Goal: Task Accomplishment & Management: Complete application form

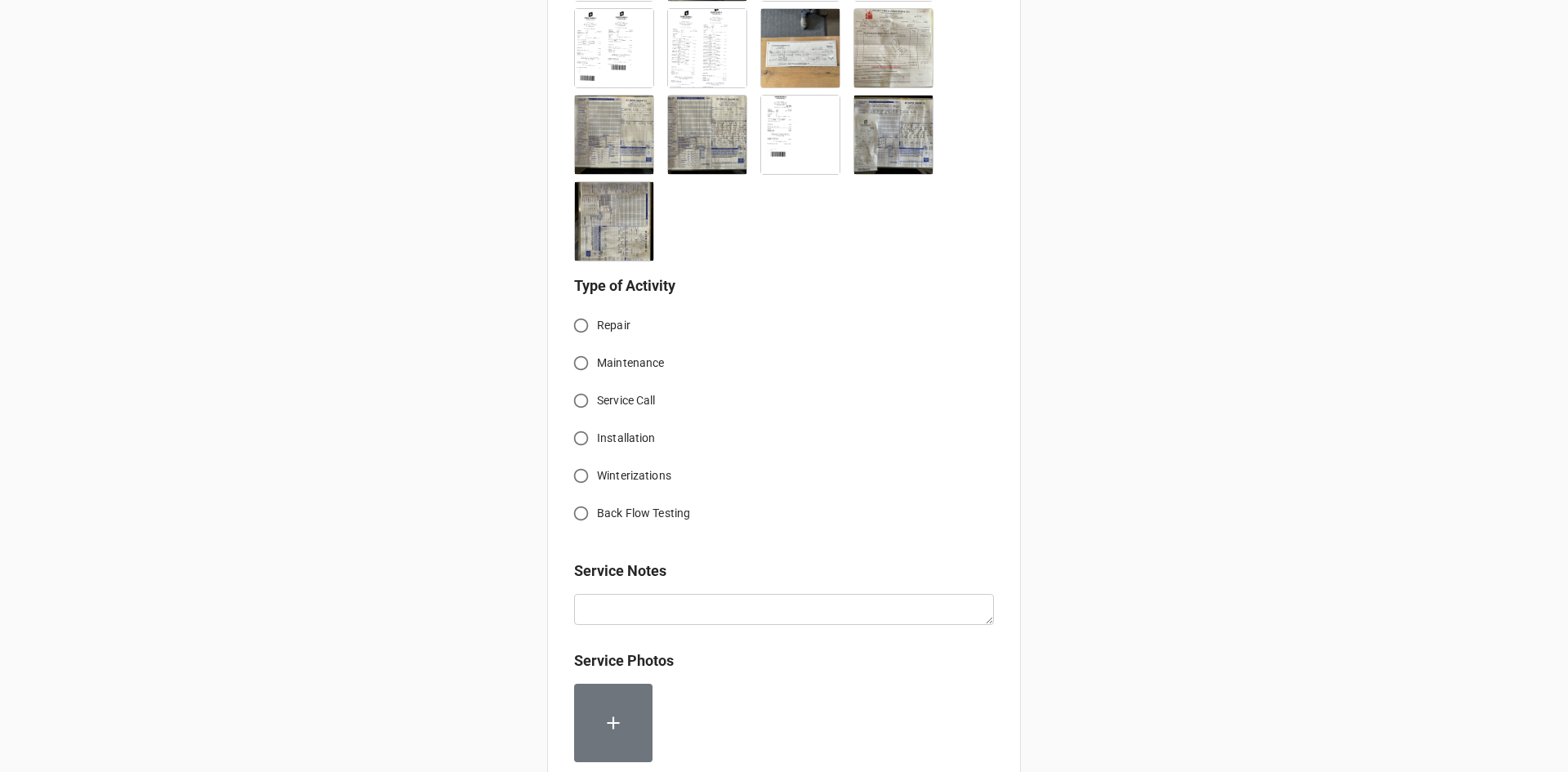
scroll to position [741, 0]
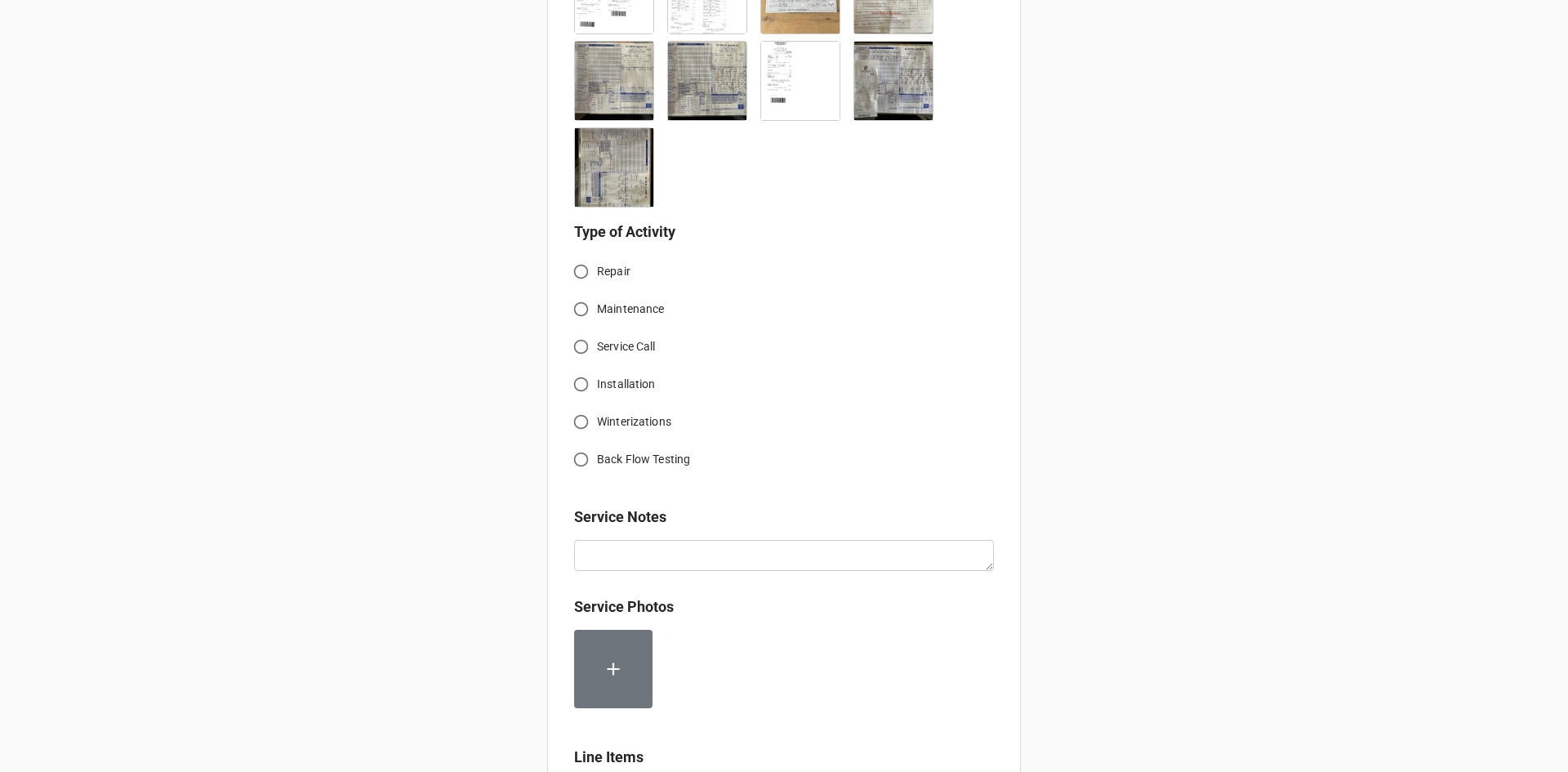
click at [580, 349] on input "Service Call" at bounding box center [581, 346] width 32 height 32
radio input "true"
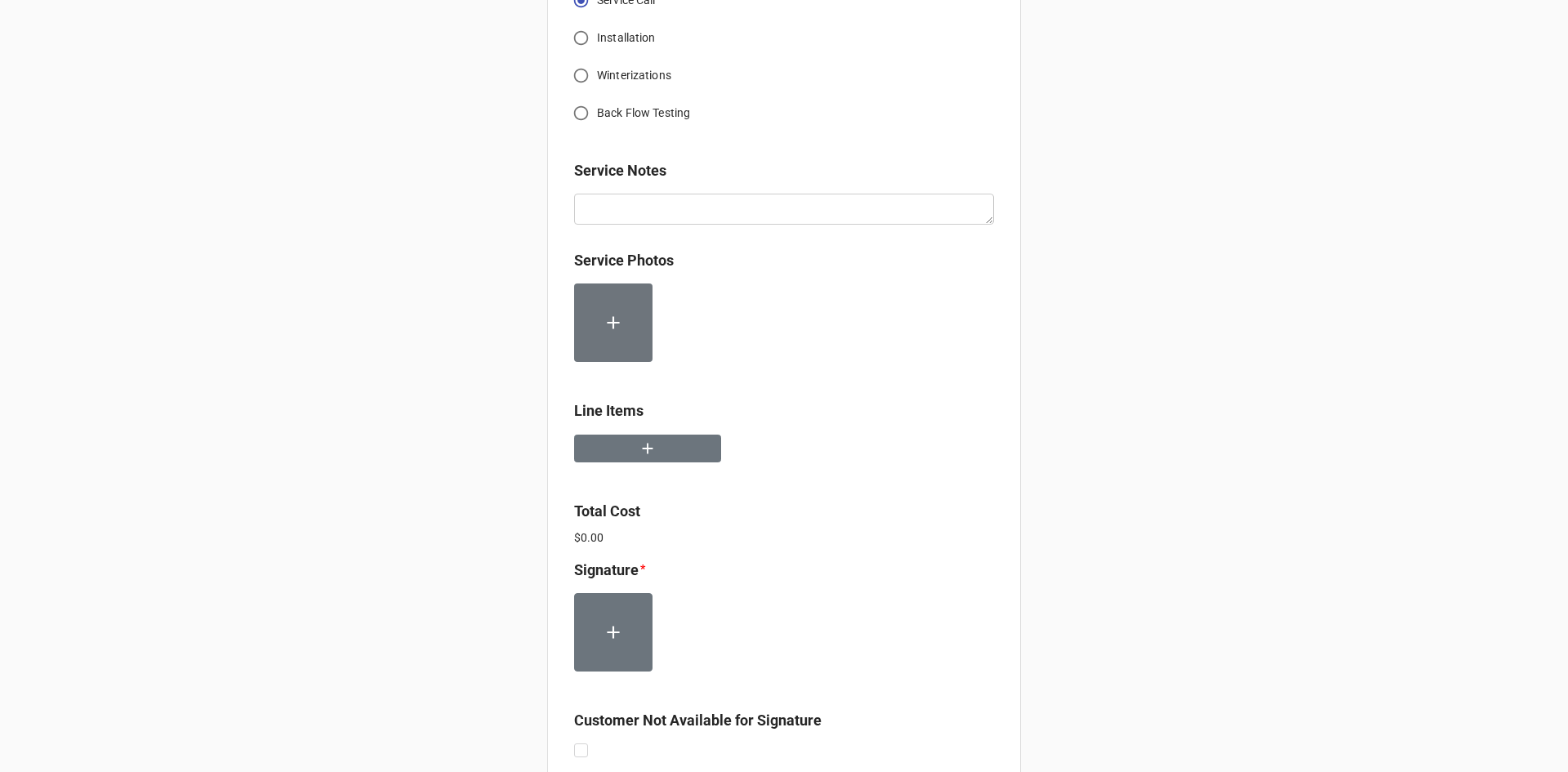
scroll to position [1150, 0]
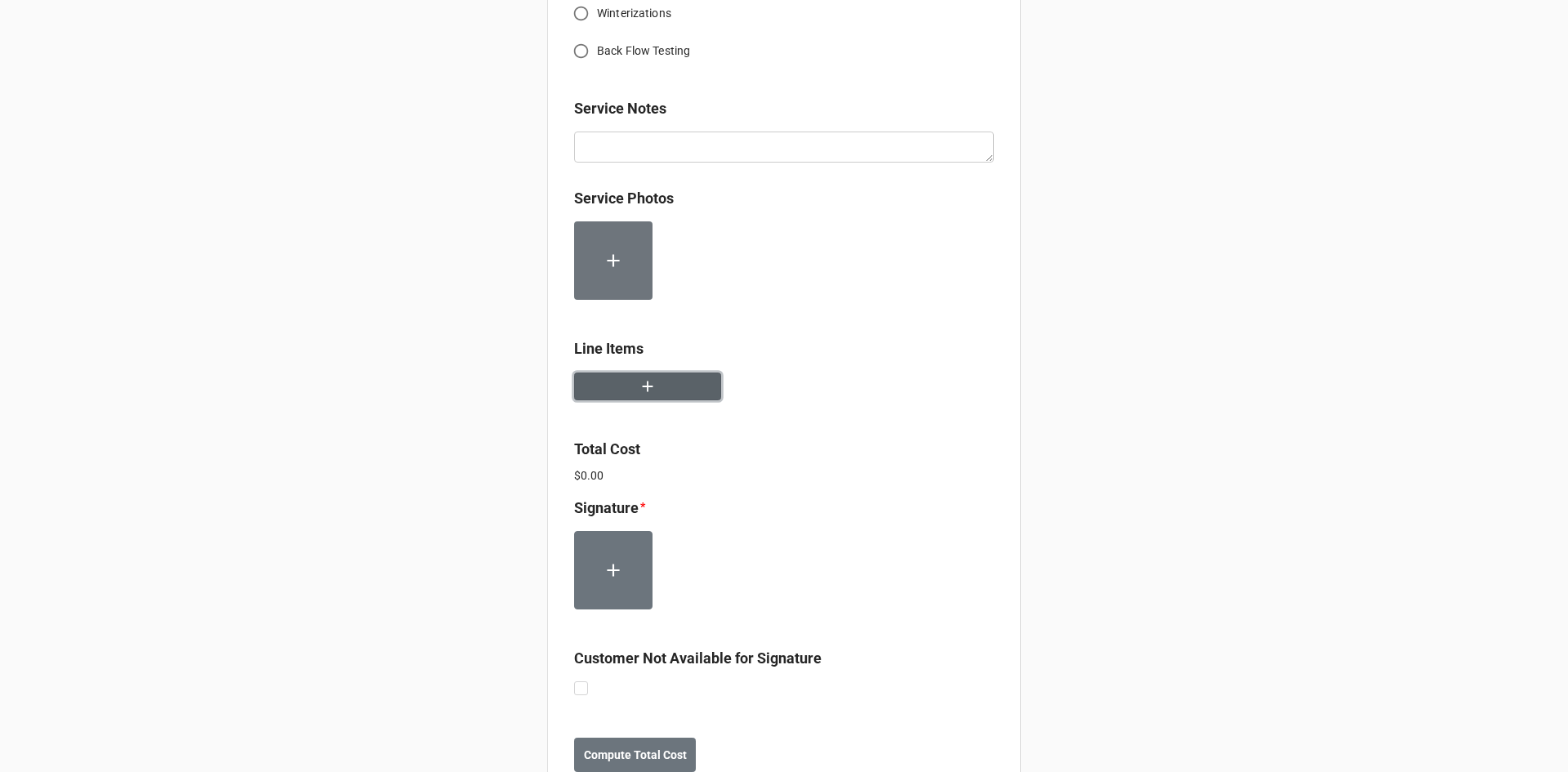
click at [655, 389] on button "button" at bounding box center [647, 387] width 147 height 29
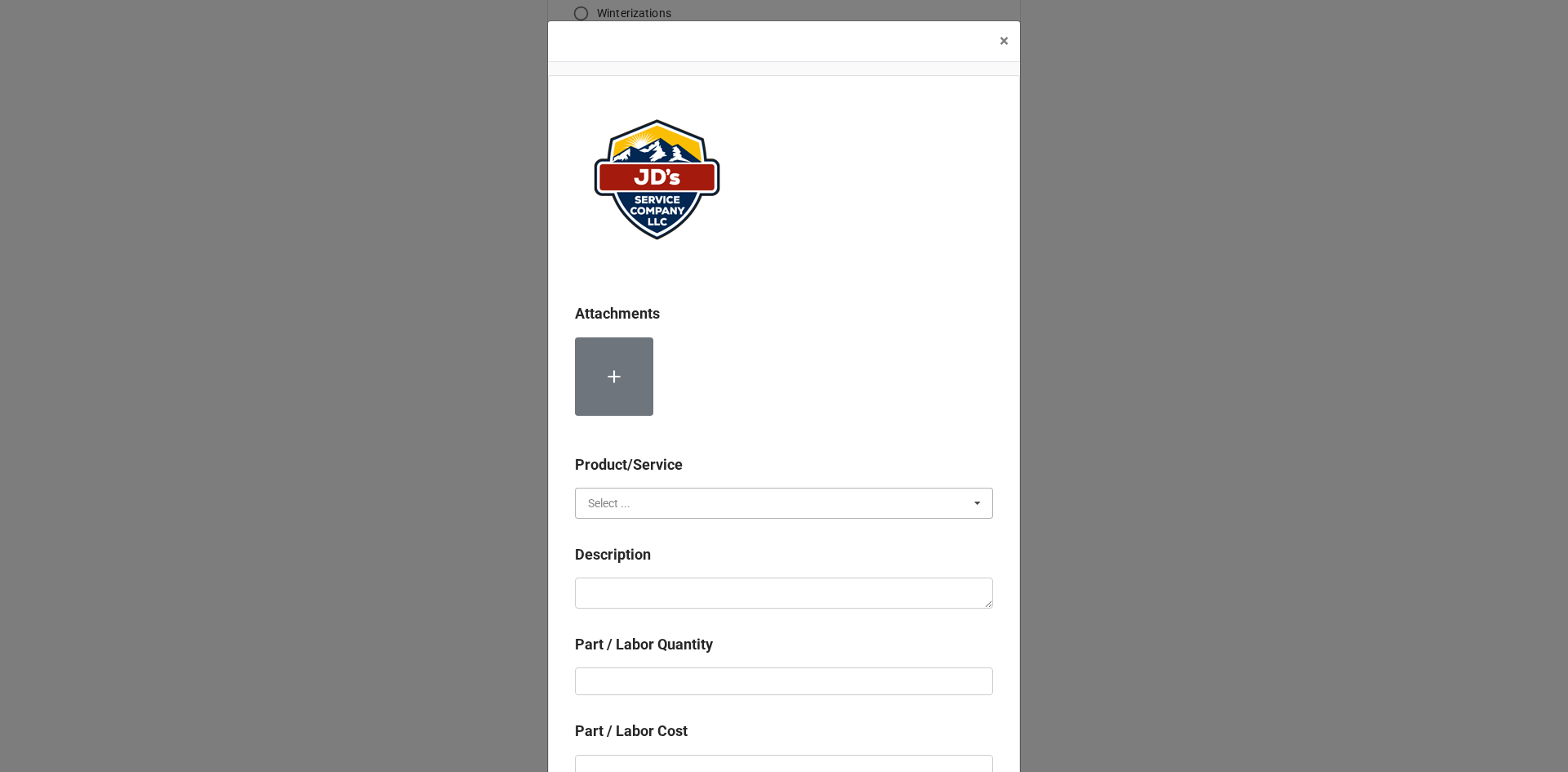
click at [773, 495] on input "text" at bounding box center [785, 503] width 416 height 30
click at [733, 533] on div "Services" at bounding box center [784, 533] width 416 height 31
click at [744, 590] on textarea at bounding box center [784, 592] width 418 height 31
paste textarea "11:00am-12:00pm: Returned to perform initial smoke test in preparation to assur…"
type textarea "x"
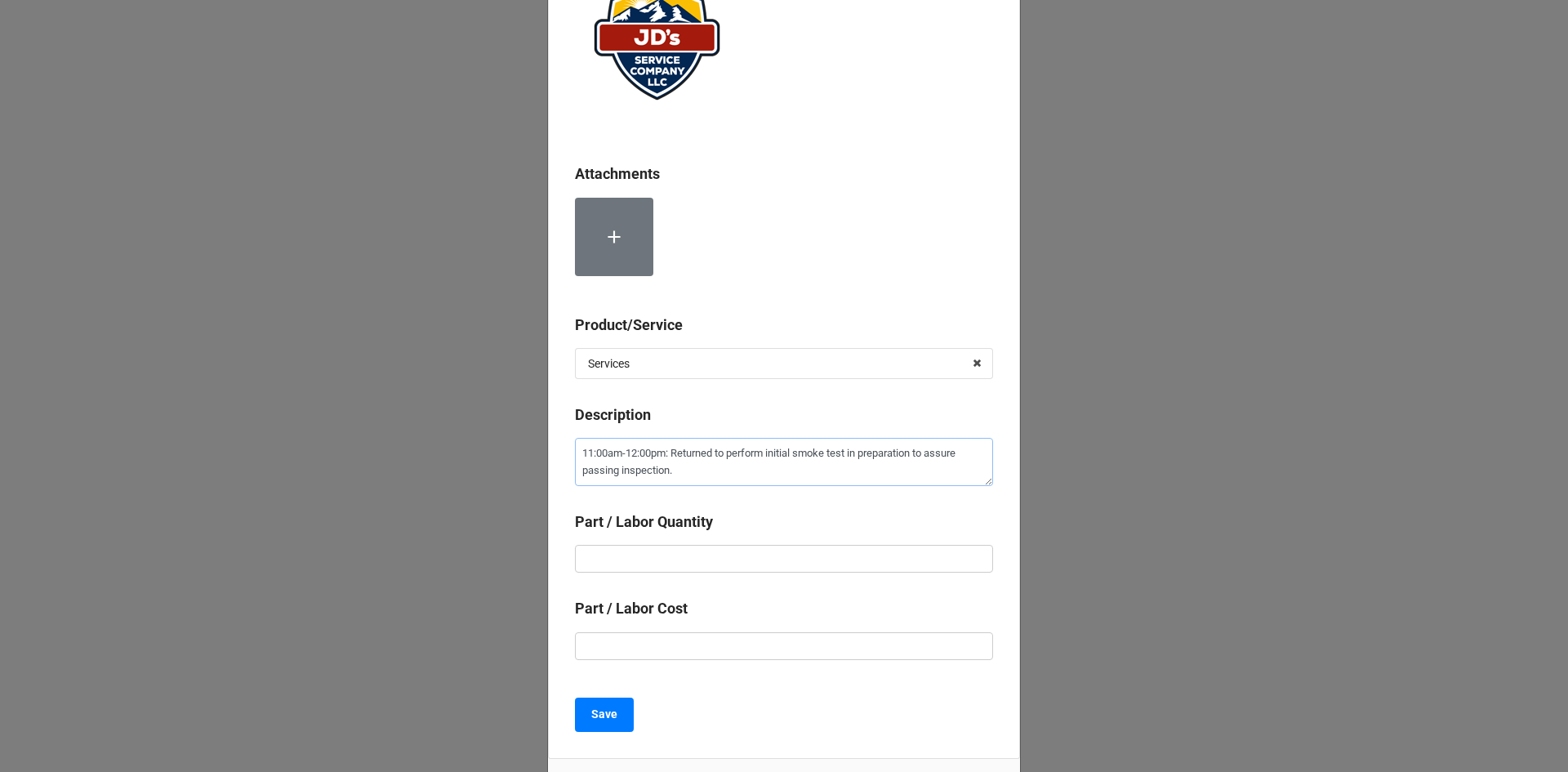
scroll to position [163, 0]
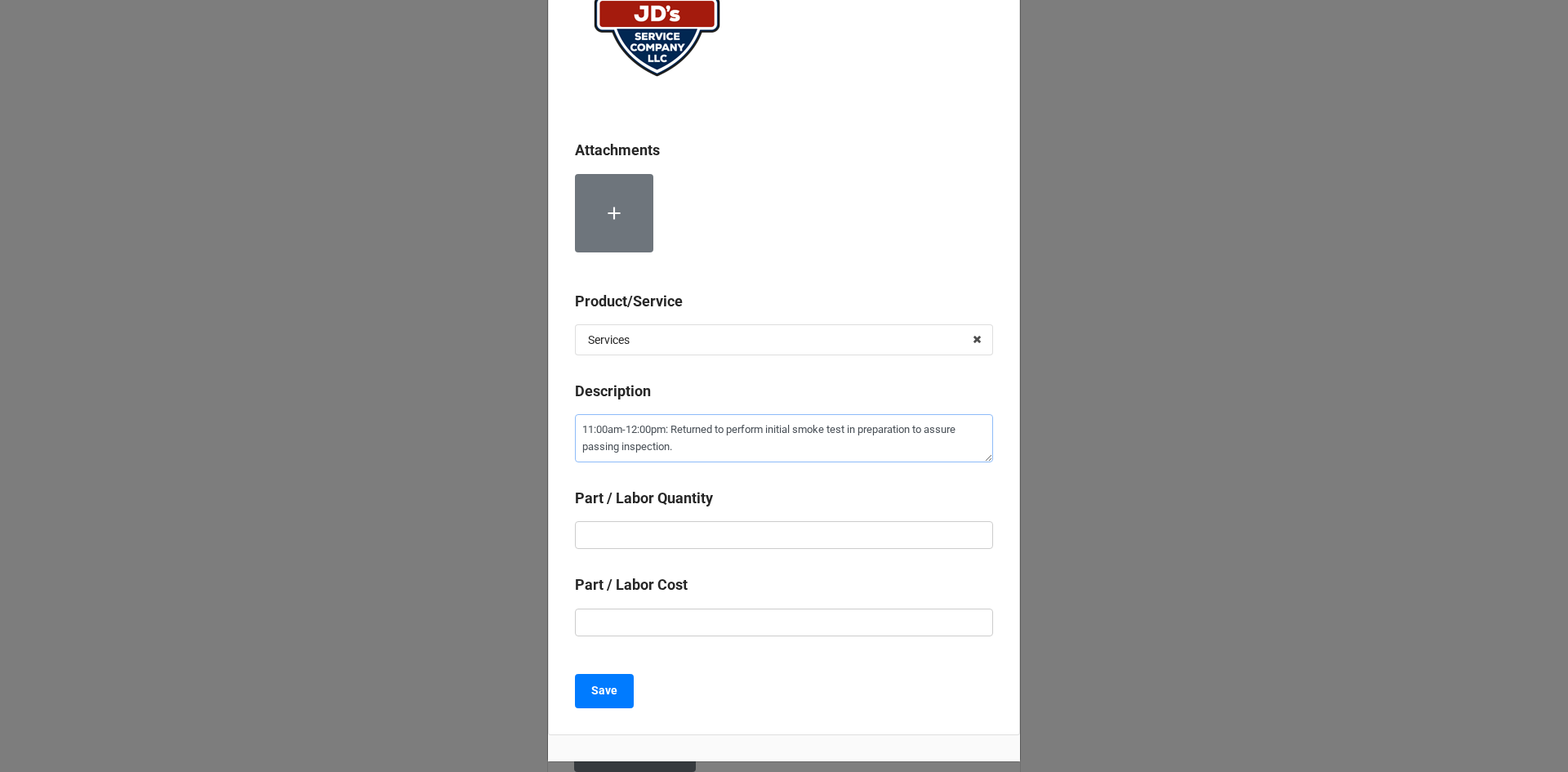
type textarea "11:00am-12:00pm: Returned to perform initial smoke test in preparation to assur…"
click at [785, 537] on input "text" at bounding box center [784, 534] width 418 height 28
type textarea "x"
type input "1"
type textarea "x"
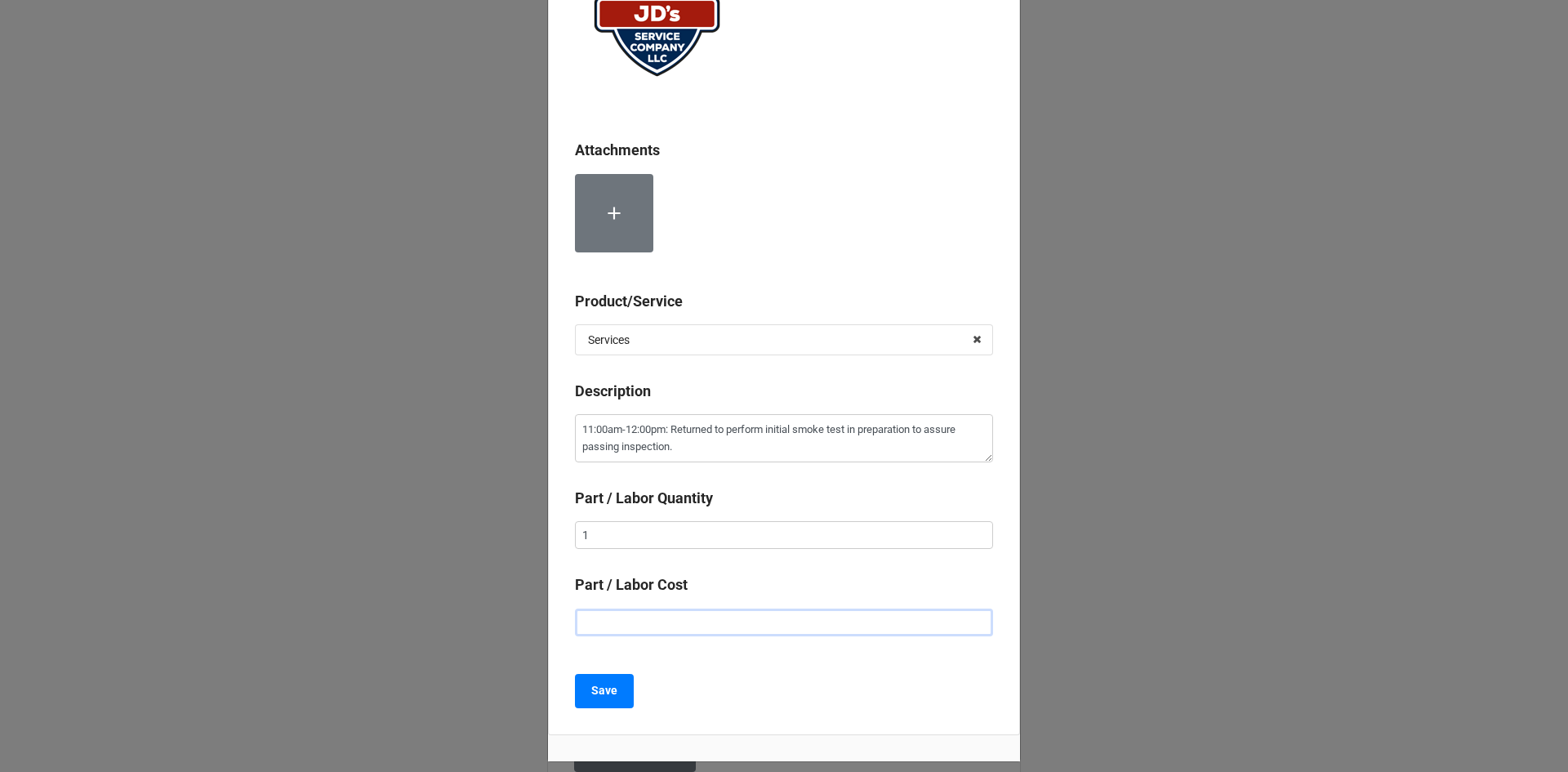
type input "$2.00"
type textarea "x"
type input "$22.00"
type textarea "x"
type input "$225.00"
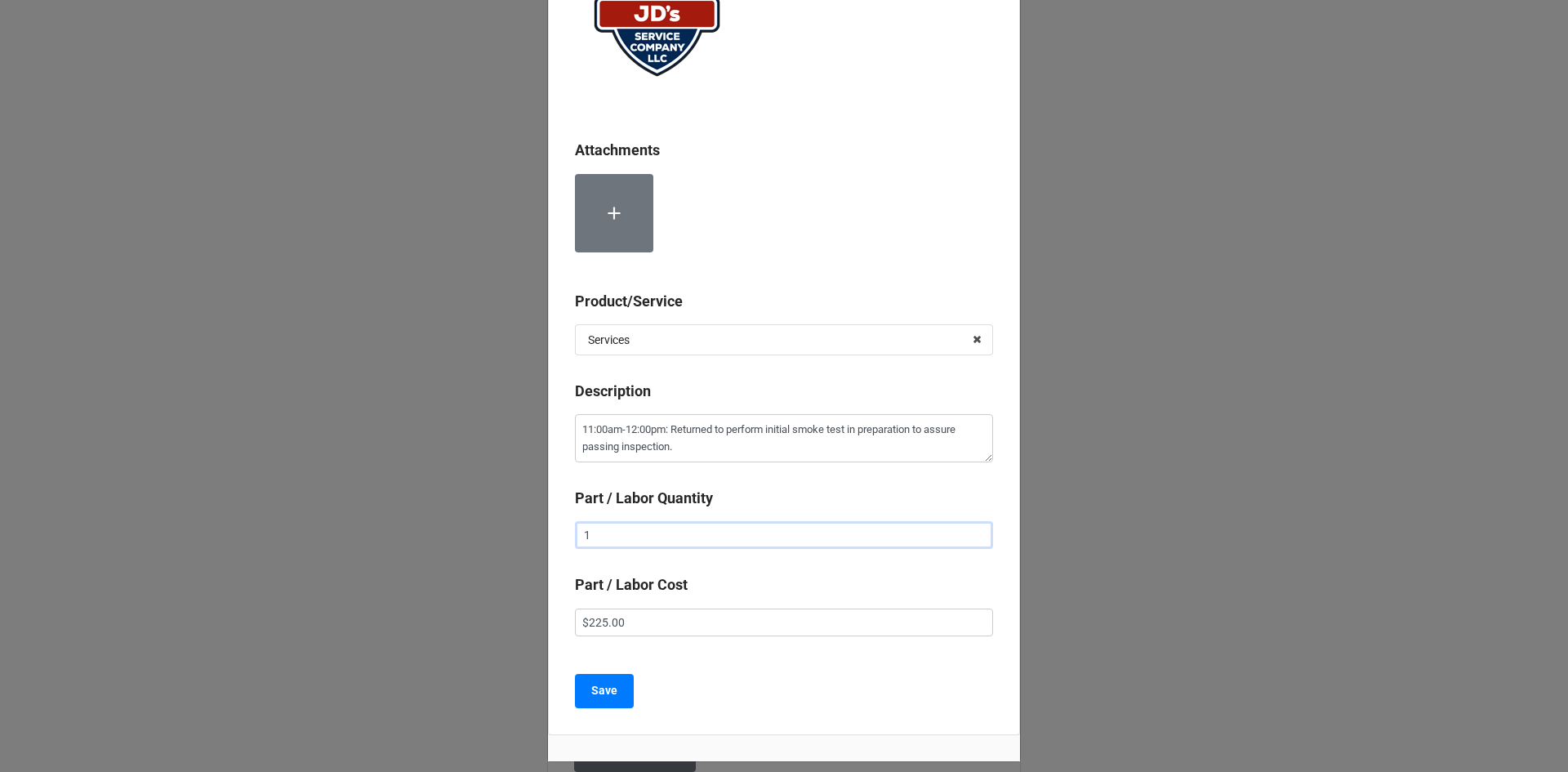
click at [623, 526] on input "1" at bounding box center [784, 534] width 418 height 28
click at [582, 697] on button "Save" at bounding box center [604, 691] width 59 height 34
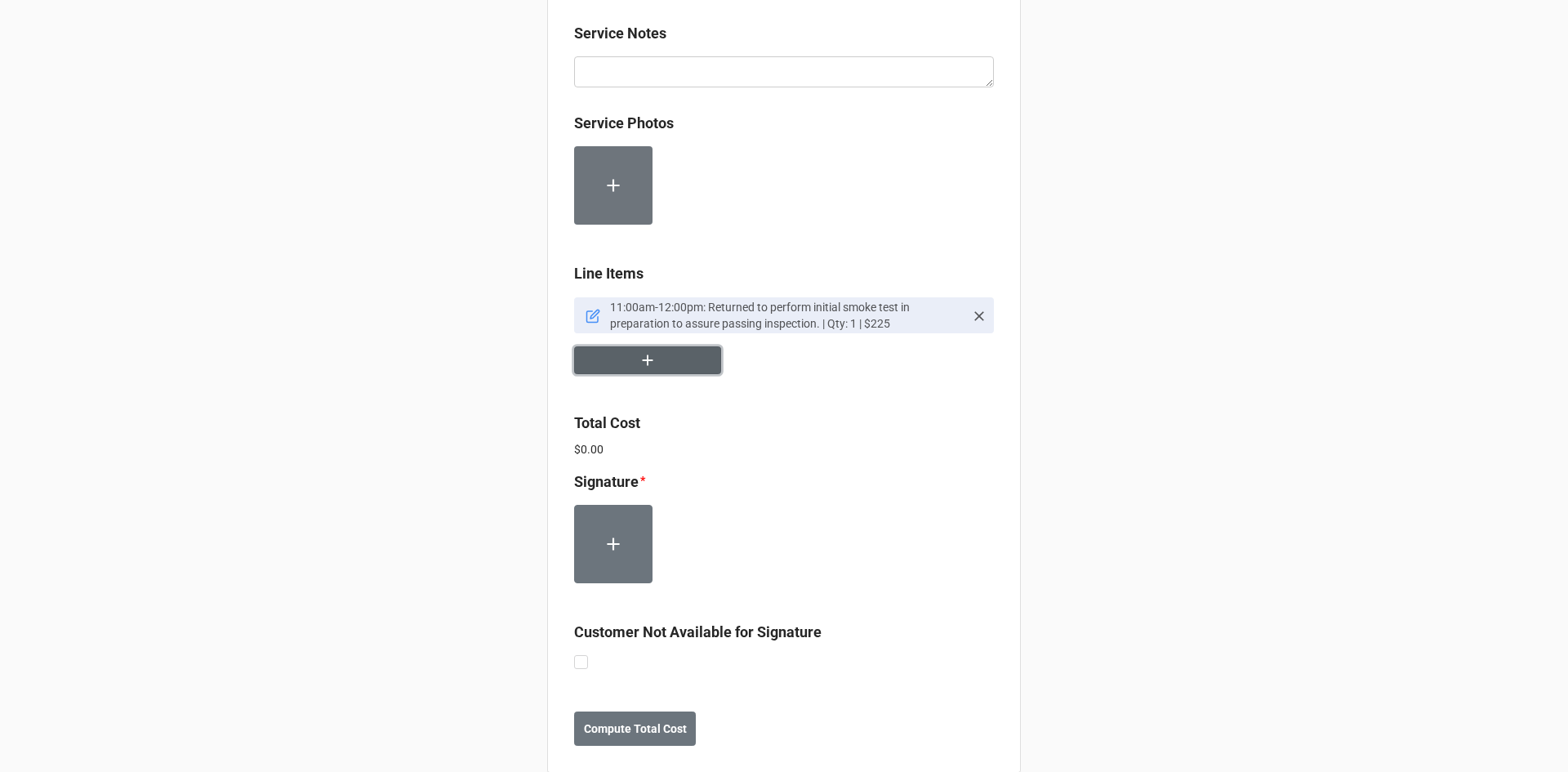
scroll to position [1254, 0]
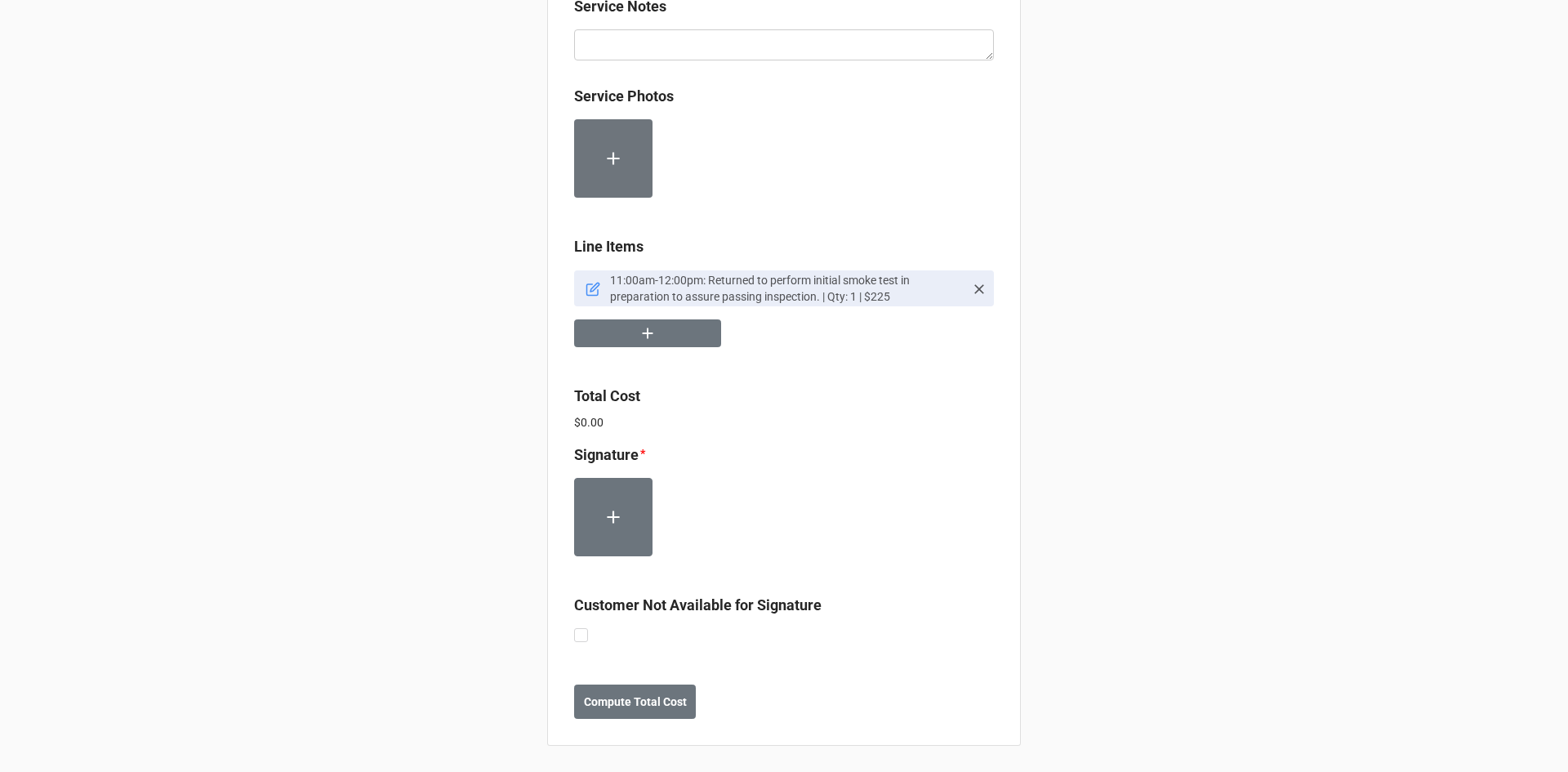
click at [574, 628] on label at bounding box center [581, 628] width 14 height 0
checkbox input "true"
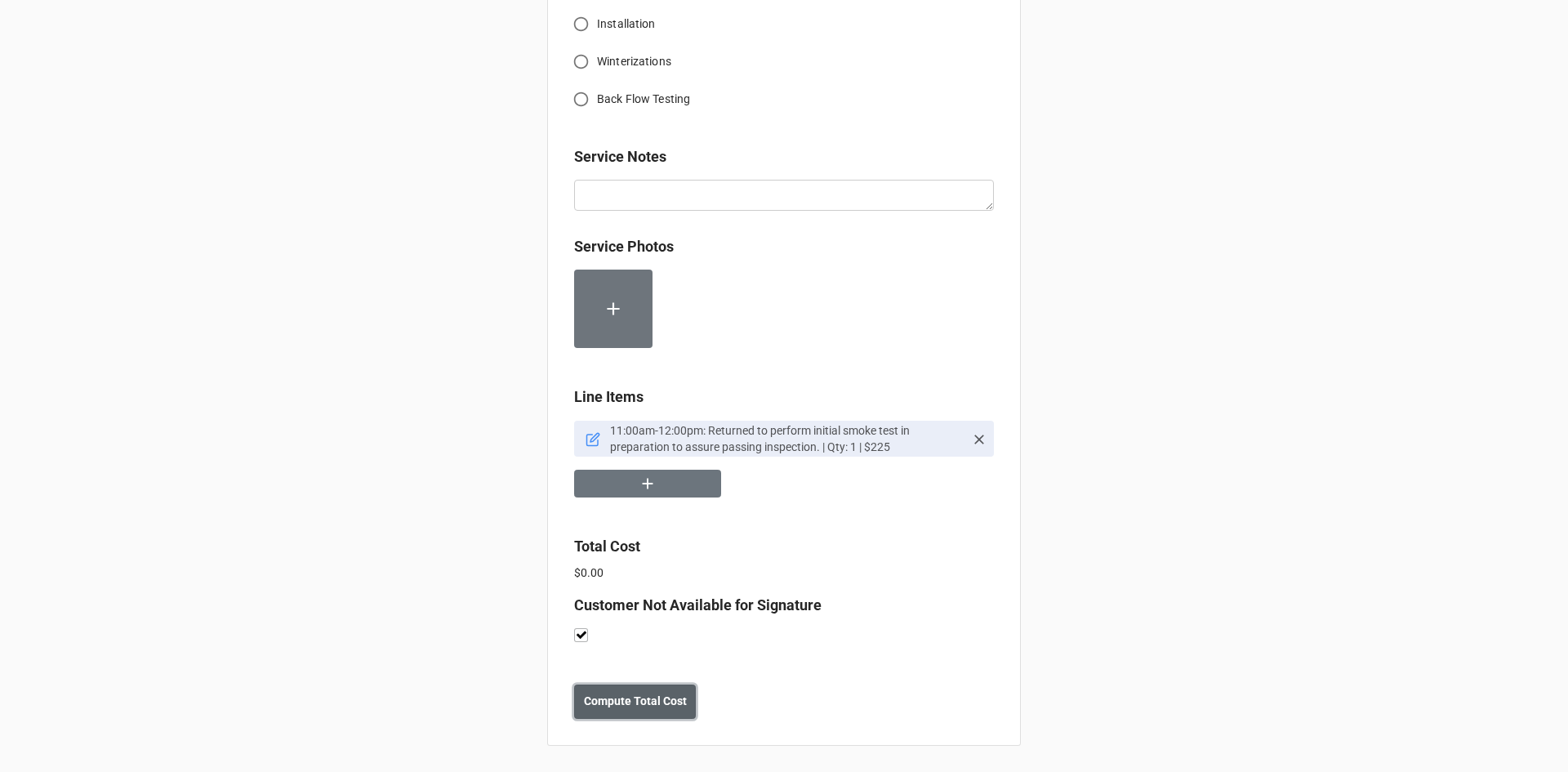
click at [639, 707] on b "Compute Total Cost" at bounding box center [635, 701] width 103 height 17
click at [614, 707] on button "Save" at bounding box center [604, 701] width 59 height 34
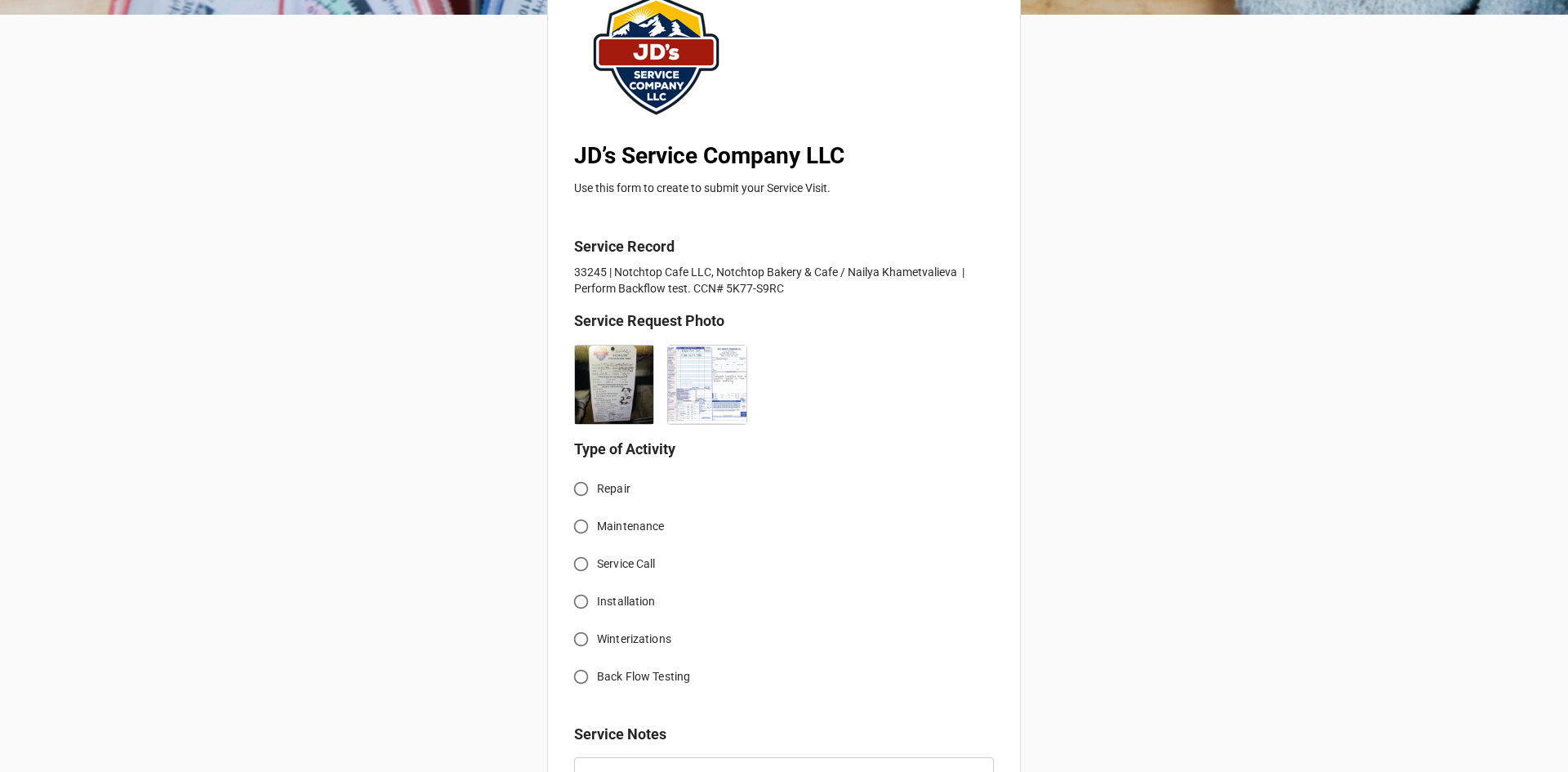
scroll to position [163, 0]
click at [573, 678] on input "Back Flow Testing" at bounding box center [581, 675] width 32 height 32
radio input "true"
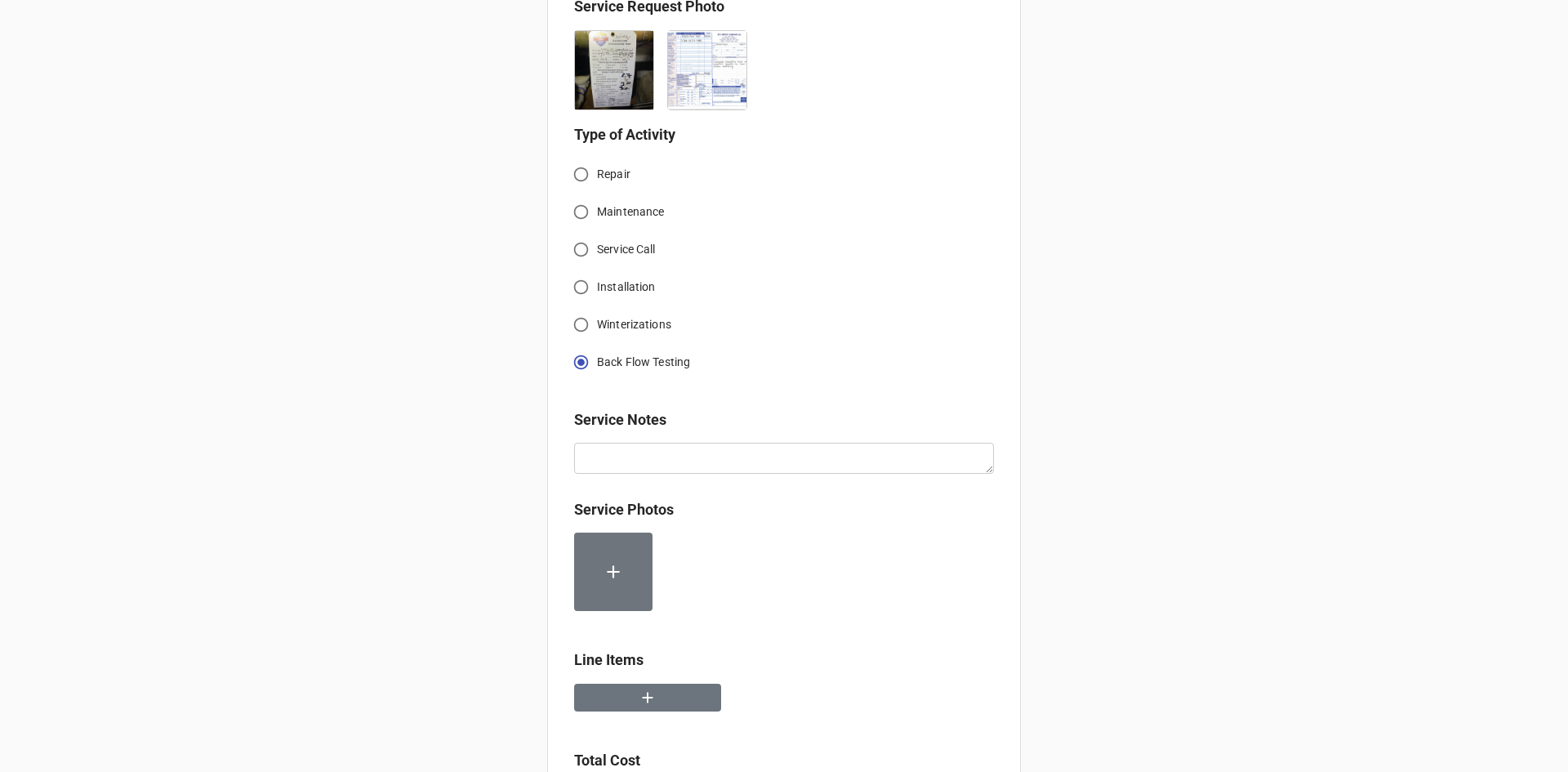
scroll to position [490, 0]
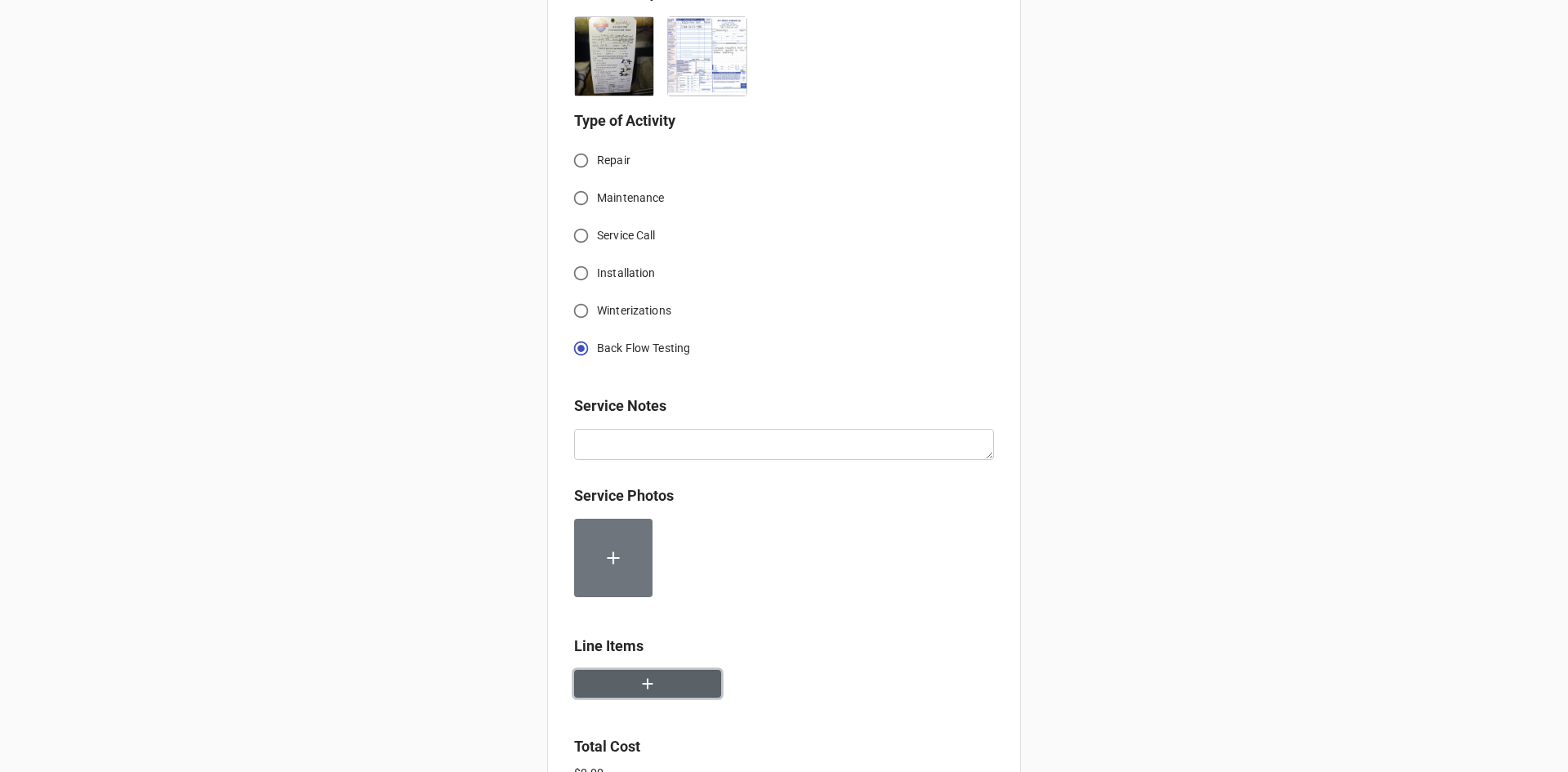
click at [618, 687] on button "button" at bounding box center [647, 684] width 147 height 29
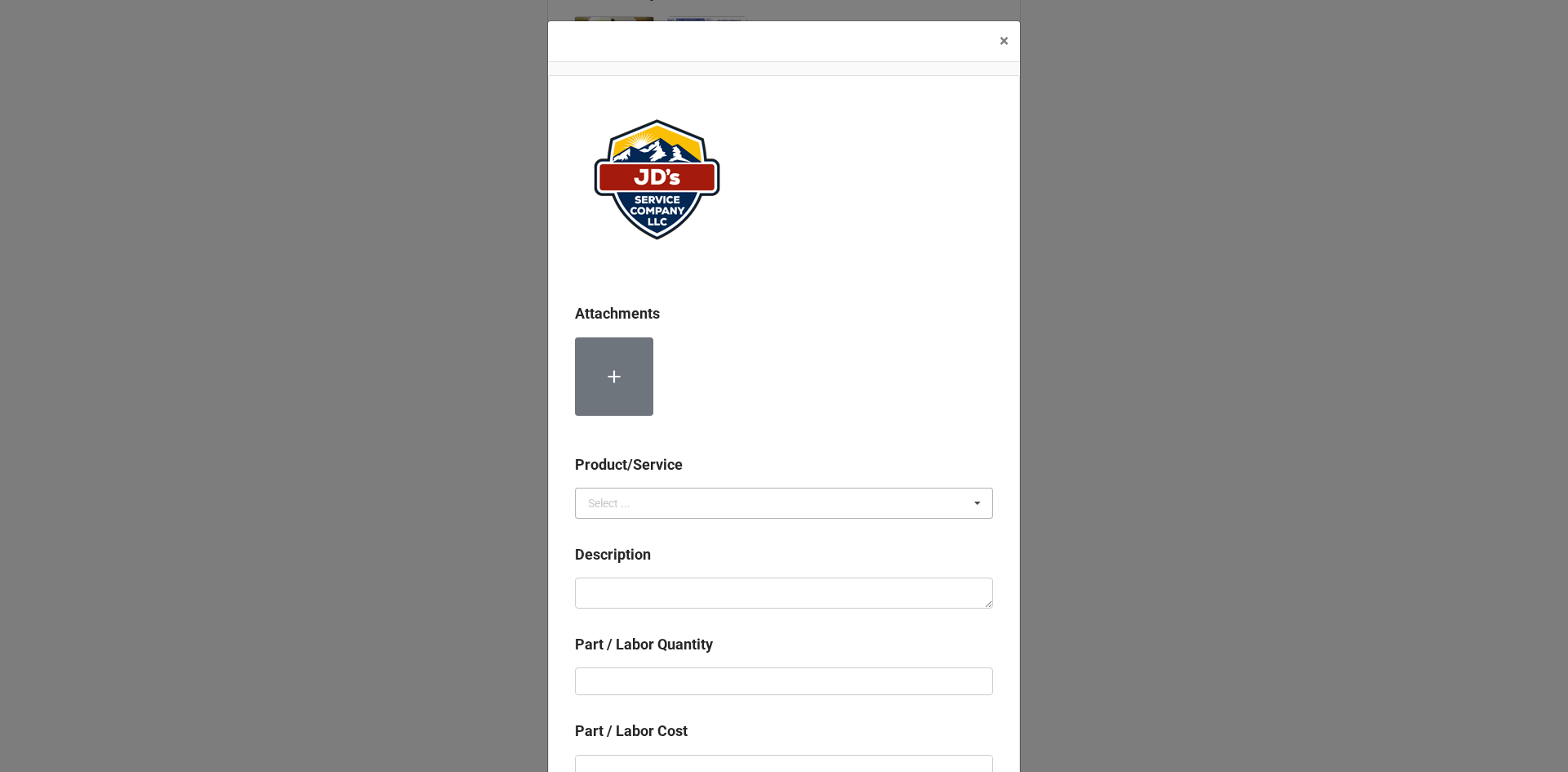
click at [978, 503] on icon at bounding box center [978, 504] width 25 height 31
click at [657, 539] on div "Services" at bounding box center [784, 533] width 416 height 31
click at [632, 591] on textarea at bounding box center [784, 592] width 418 height 31
paste textarea "Test performed to ensure the proper operation of assembly and protection for wa…"
type textarea "x"
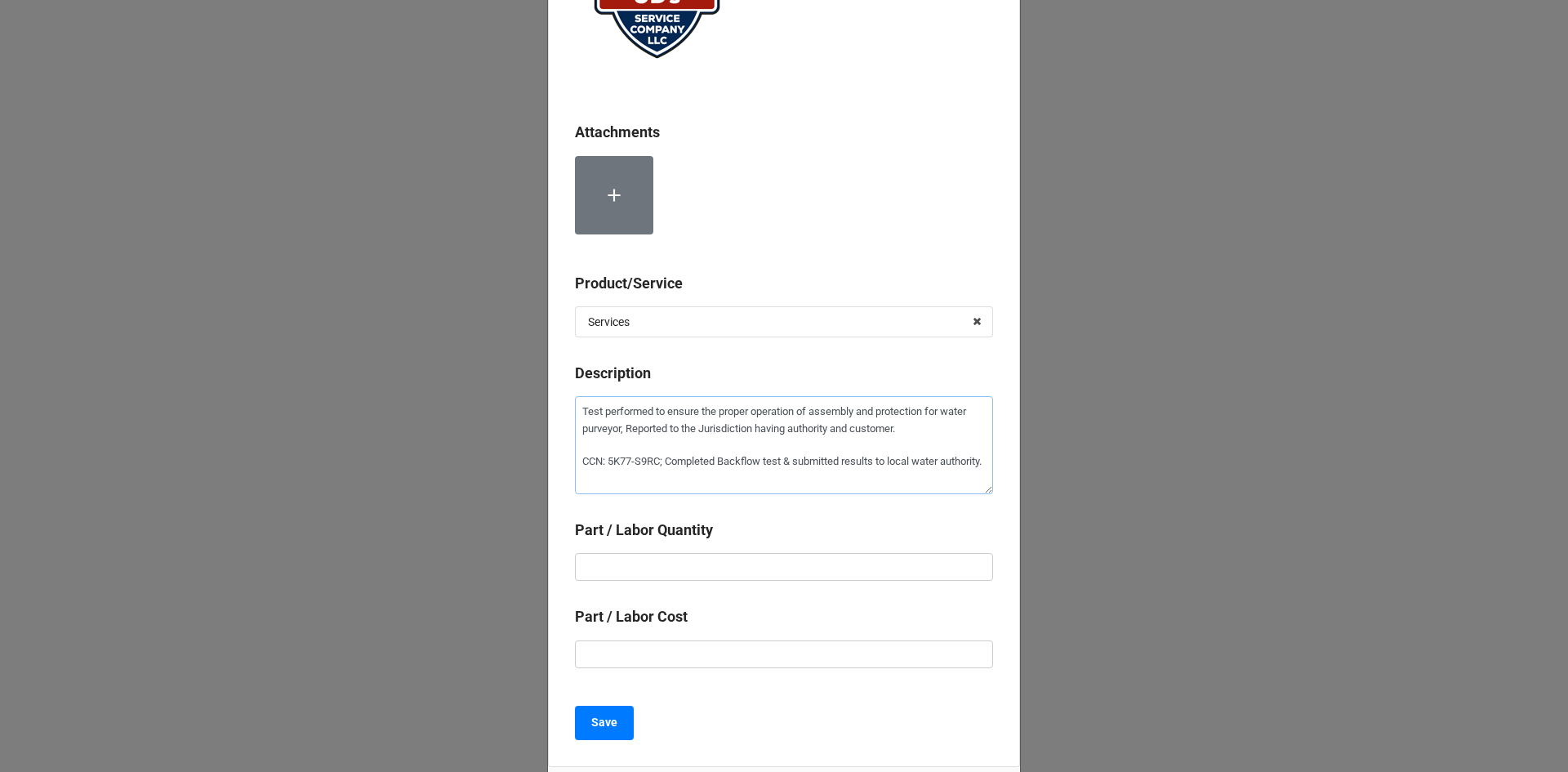
scroll to position [245, 0]
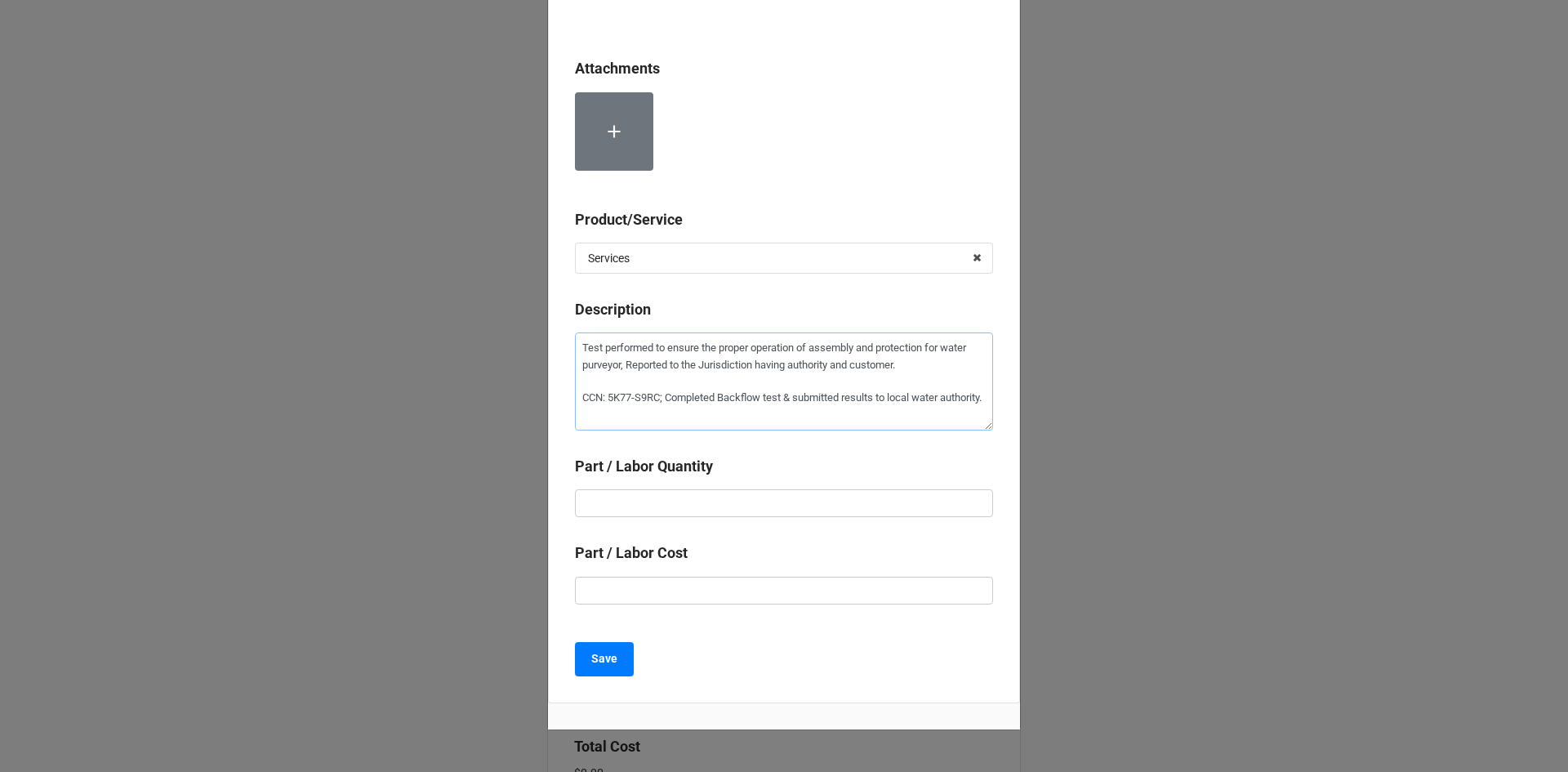
type textarea "Test performed to ensure the proper operation of assembly and protection for wa…"
click at [602, 496] on input "text" at bounding box center [784, 503] width 418 height 28
type textarea "x"
type input "1"
type textarea "x"
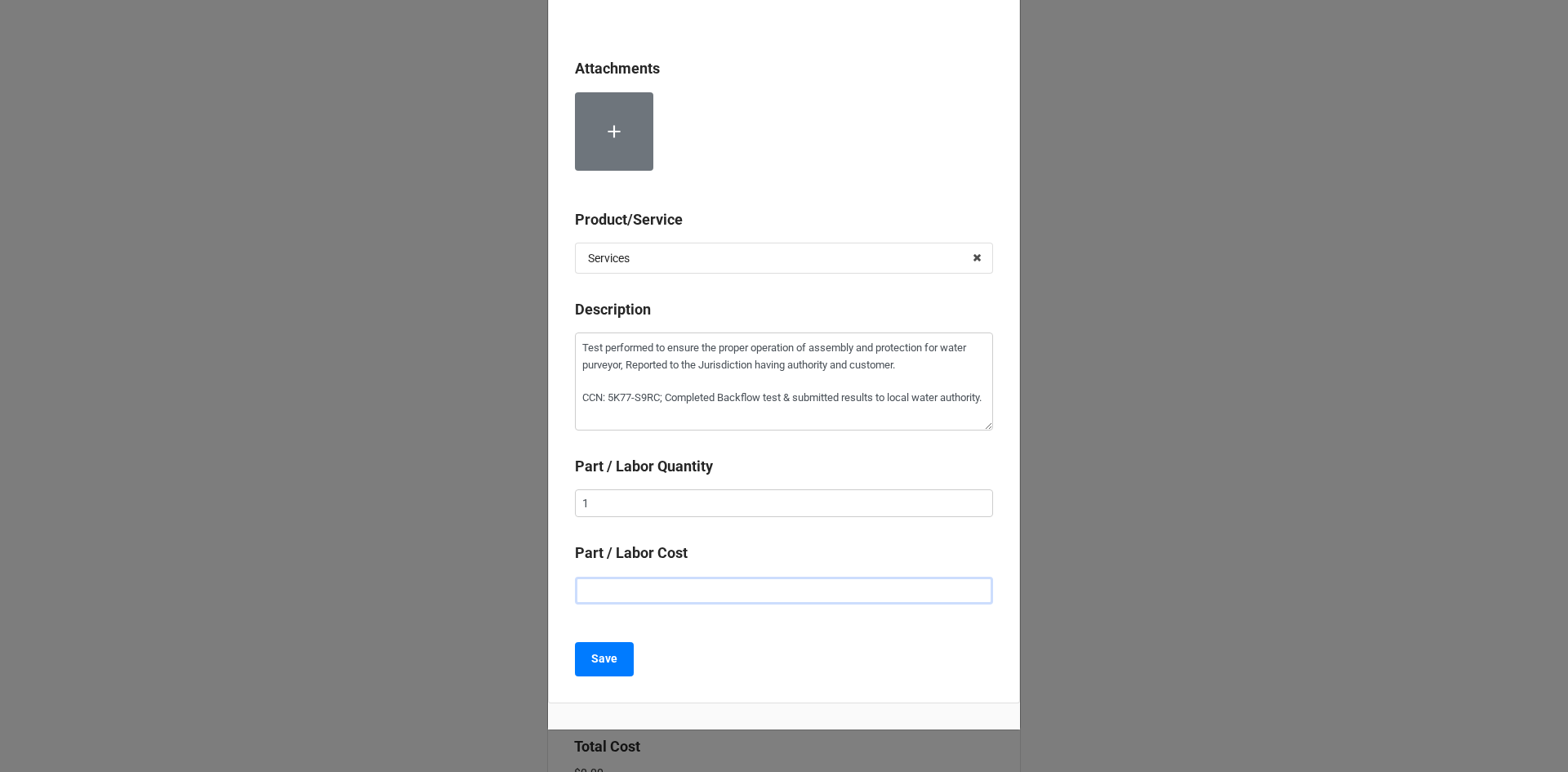
type input "$2.00"
type textarea "x"
type input "$22.00"
type textarea "x"
type input "$225.00"
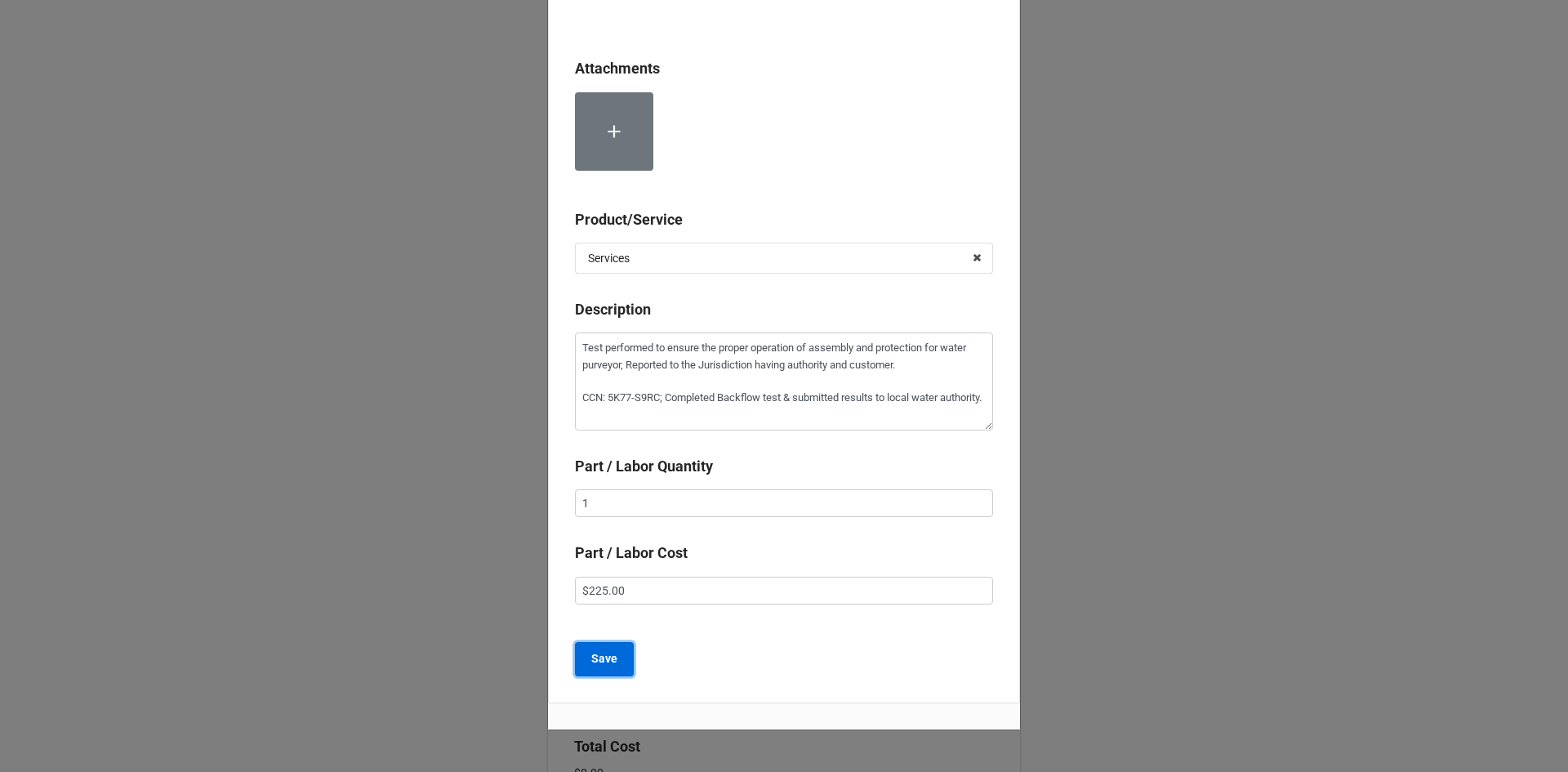
click at [605, 661] on b "Save" at bounding box center [604, 659] width 26 height 17
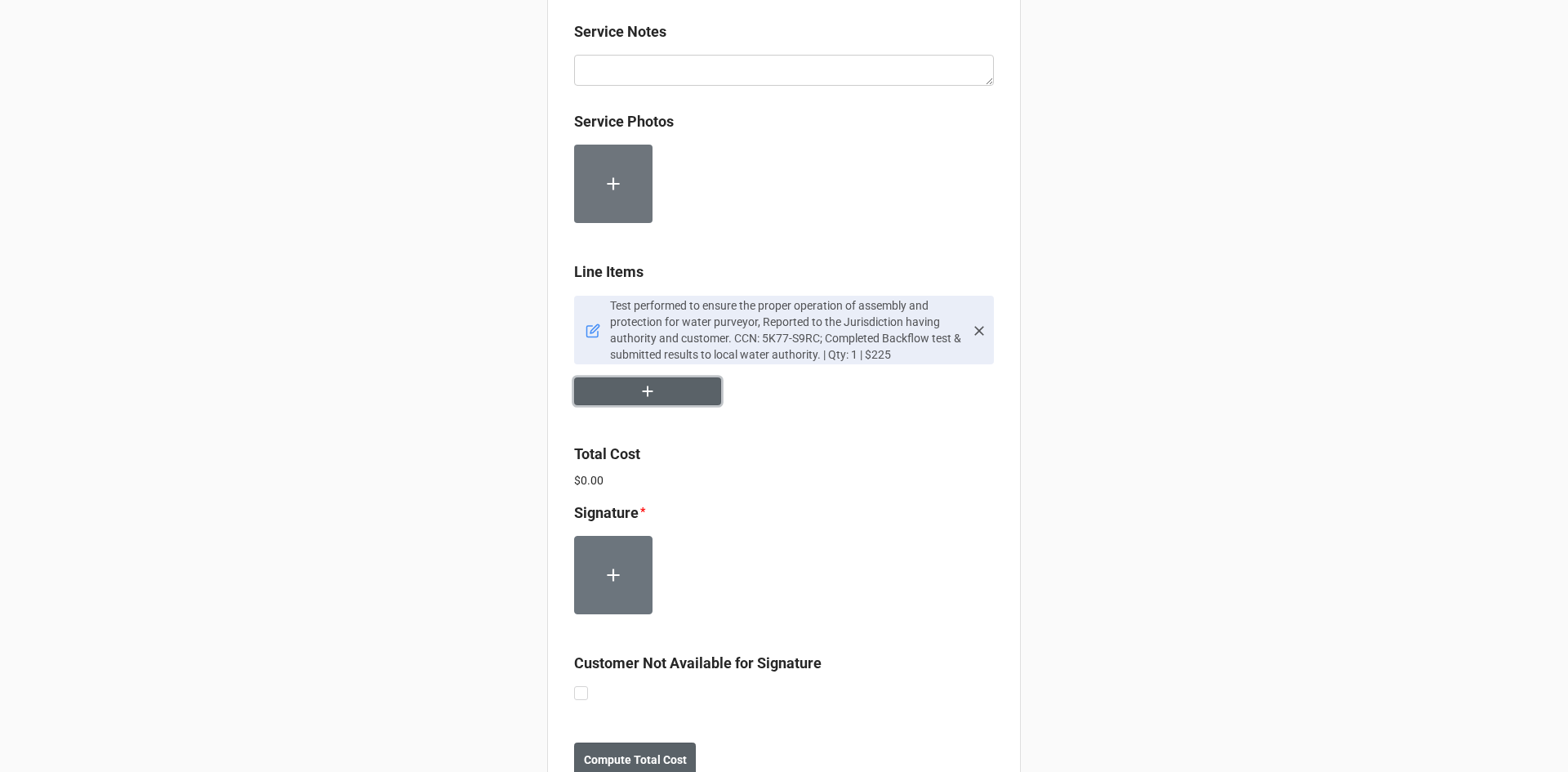
scroll to position [908, 0]
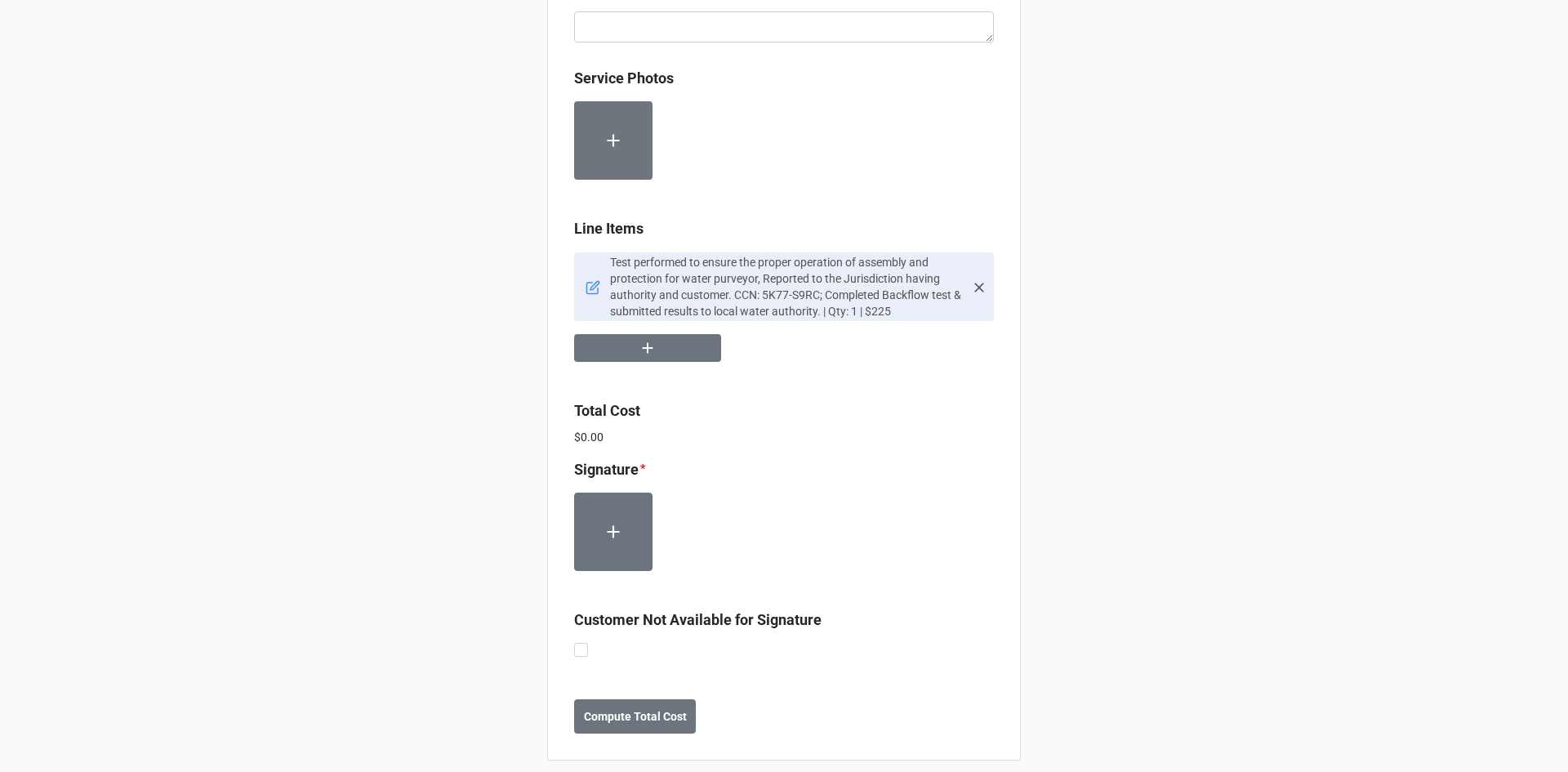
click at [575, 643] on label at bounding box center [581, 643] width 14 height 0
checkbox input "true"
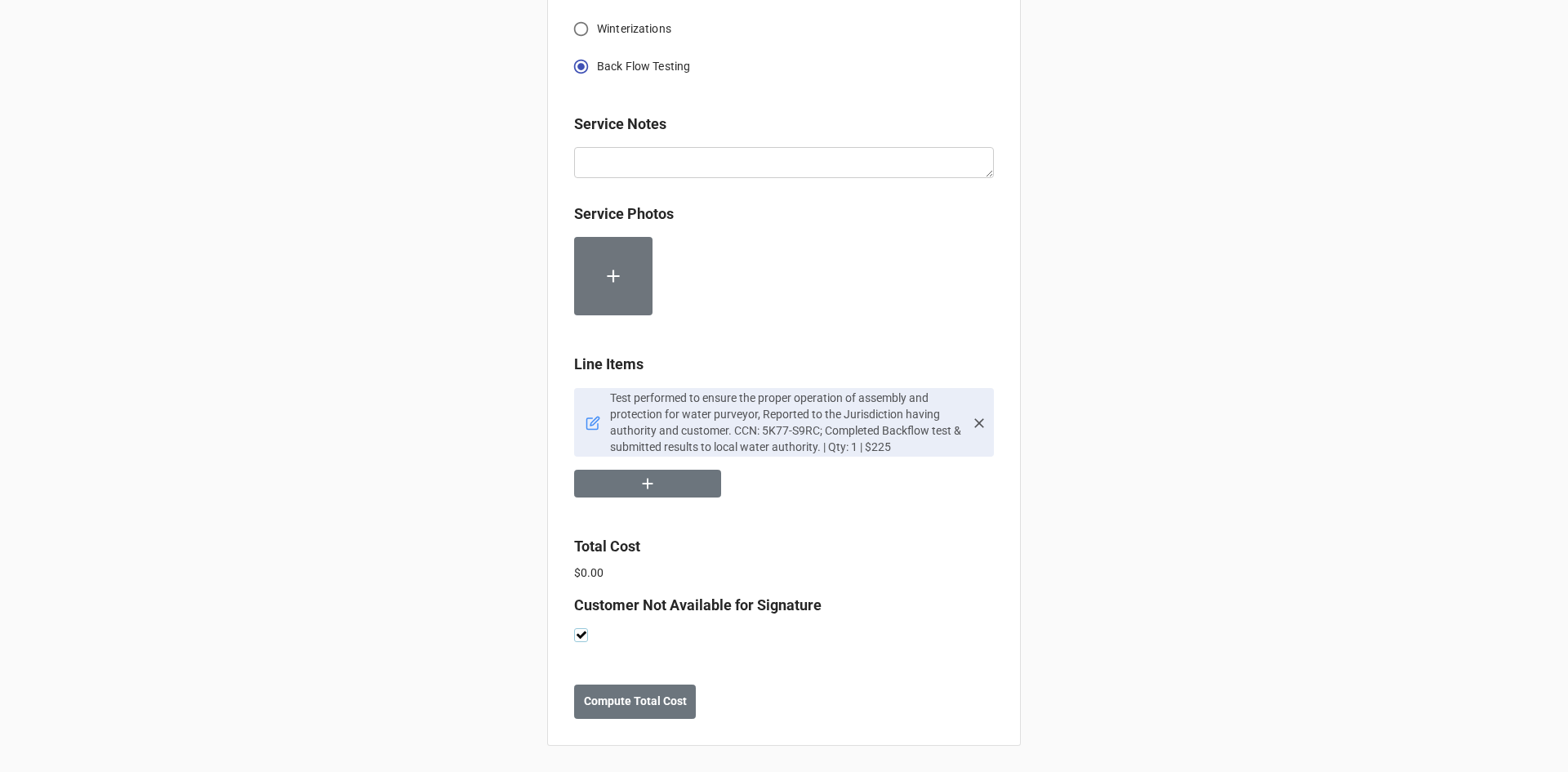
scroll to position [773, 0]
click at [616, 697] on b "Compute Total Cost" at bounding box center [635, 701] width 103 height 17
click at [605, 701] on b "Save" at bounding box center [603, 701] width 26 height 17
